Goal: Check status: Check status

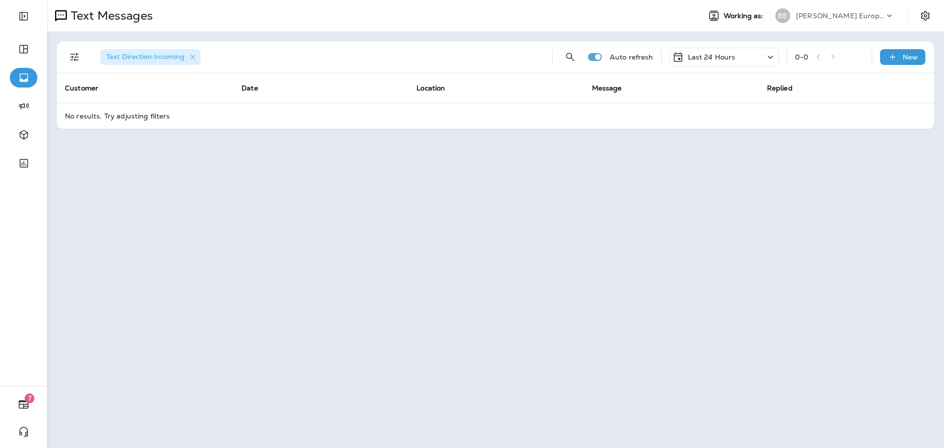
click at [706, 53] on p "Last 24 Hours" at bounding box center [712, 57] width 48 height 8
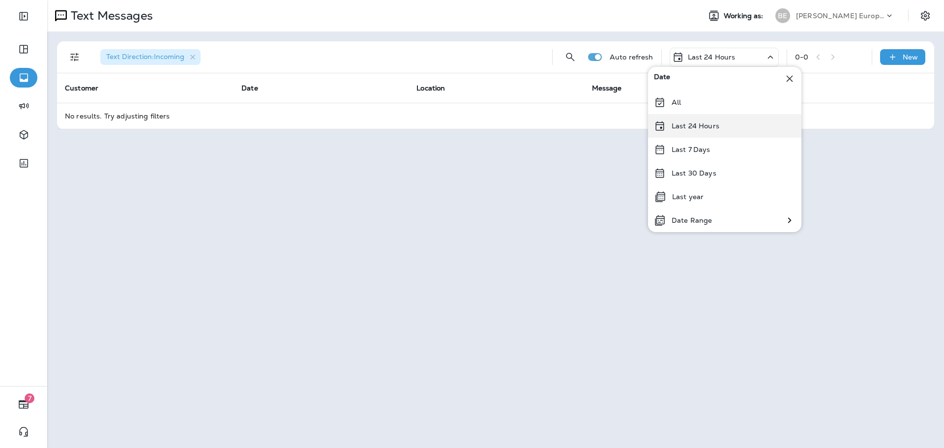
click at [698, 125] on p "Last 24 Hours" at bounding box center [696, 126] width 48 height 8
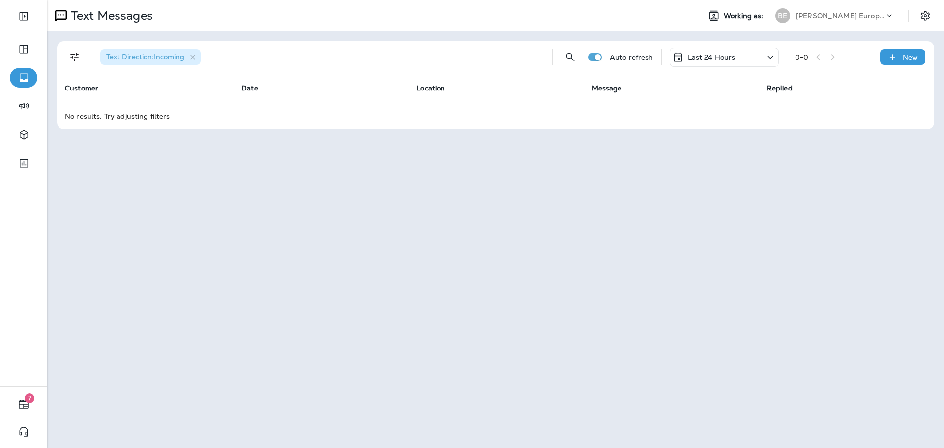
click at [712, 55] on p "Last 24 Hours" at bounding box center [712, 57] width 48 height 8
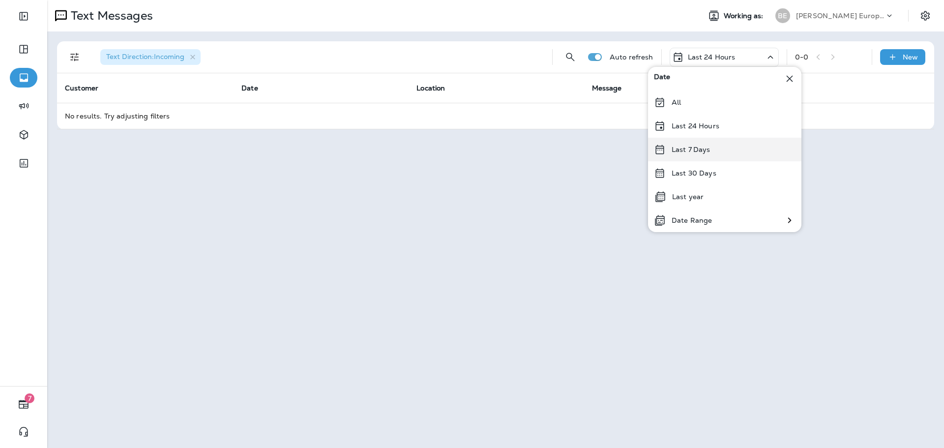
click at [707, 152] on p "Last 7 Days" at bounding box center [691, 150] width 39 height 8
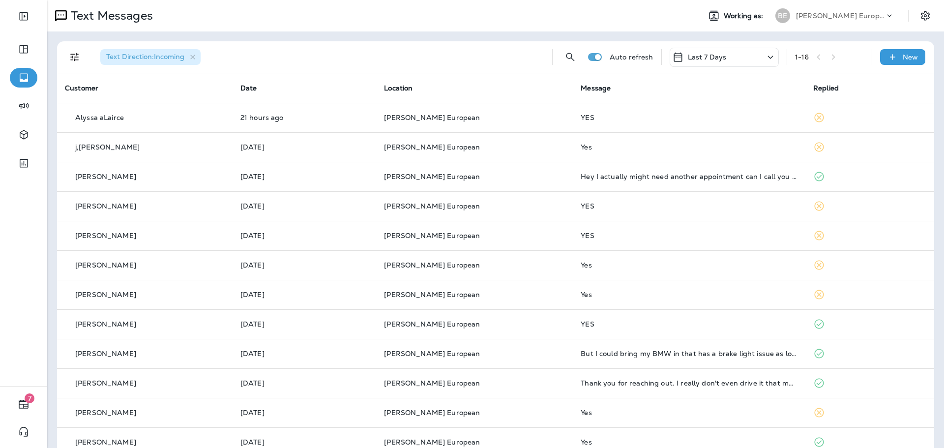
click at [712, 58] on p "Last 7 Days" at bounding box center [707, 57] width 39 height 8
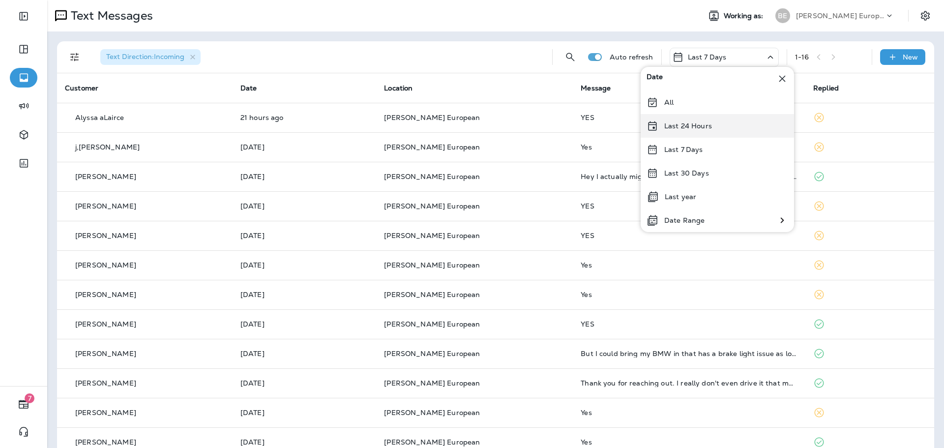
click at [699, 127] on p "Last 24 Hours" at bounding box center [689, 126] width 48 height 8
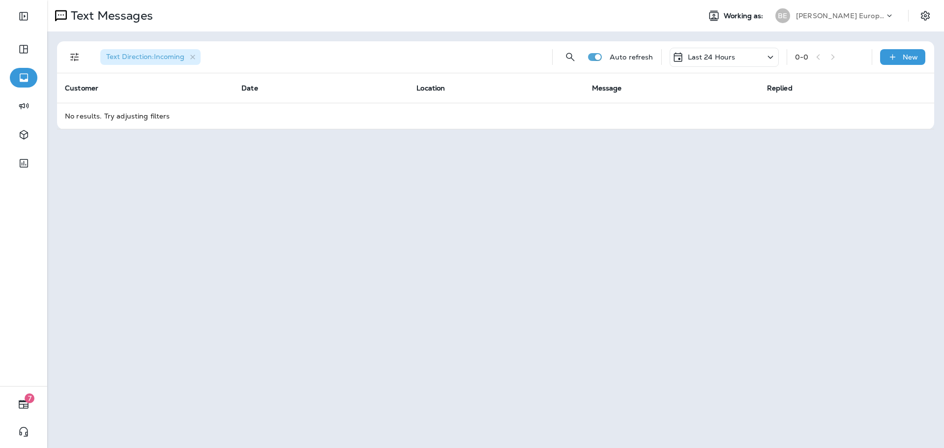
click at [728, 54] on p "Last 24 Hours" at bounding box center [712, 57] width 48 height 8
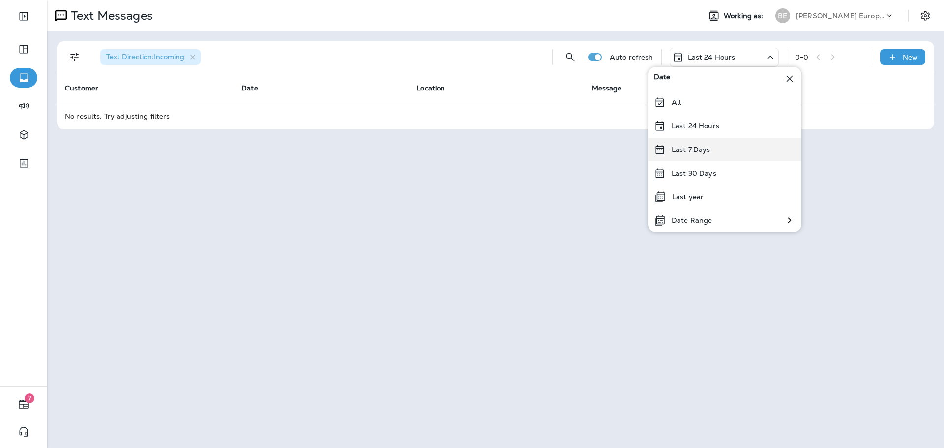
click at [703, 153] on p "Last 7 Days" at bounding box center [691, 150] width 39 height 8
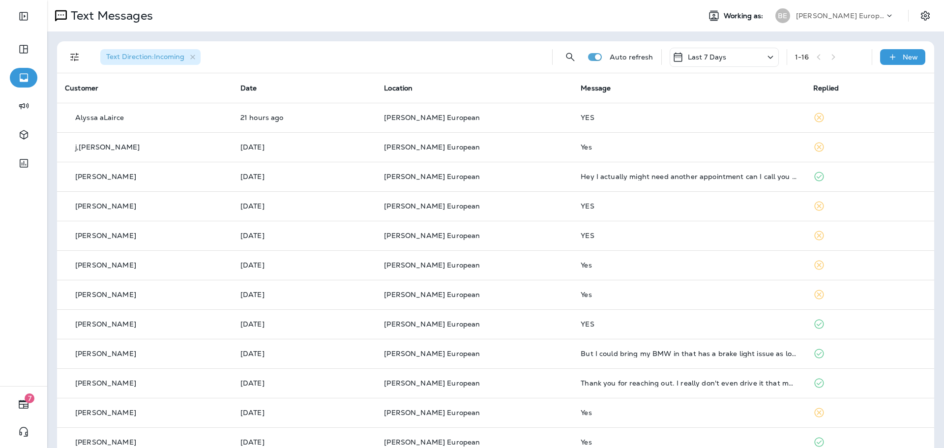
click at [711, 60] on p "Last 7 Days" at bounding box center [707, 57] width 39 height 8
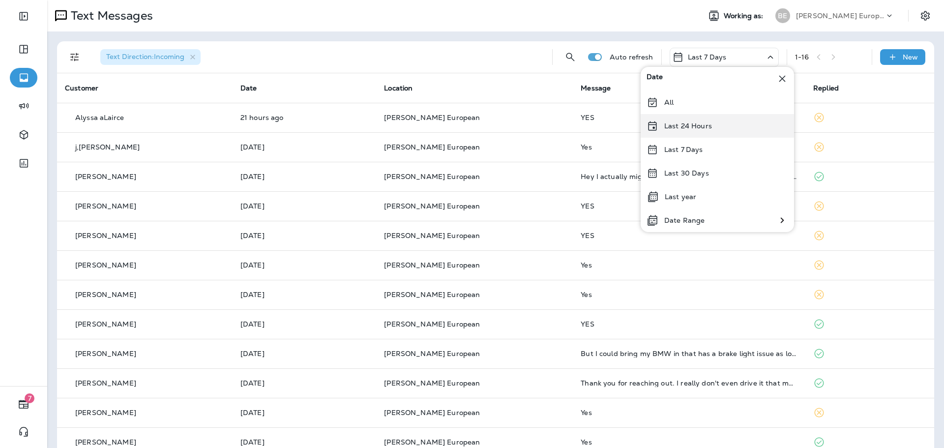
click at [696, 125] on p "Last 24 Hours" at bounding box center [689, 126] width 48 height 8
